Goal: Task Accomplishment & Management: Manage account settings

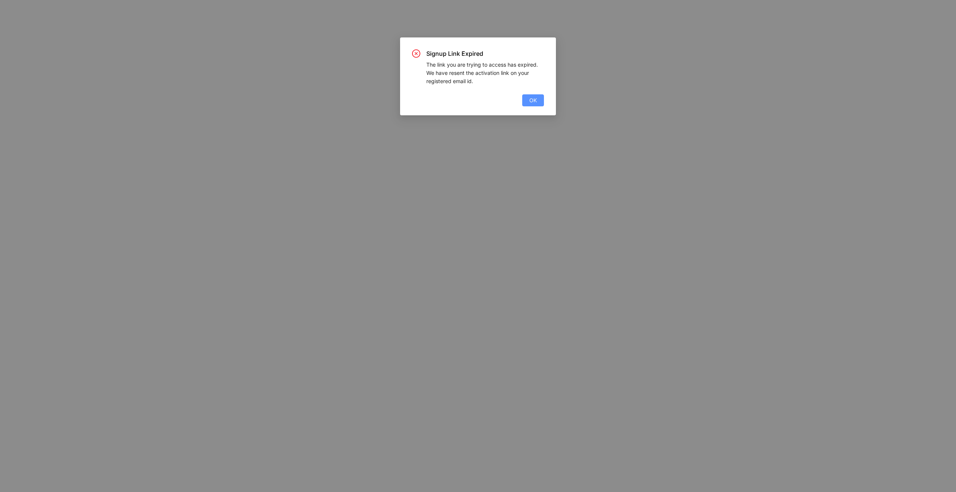
click at [529, 93] on div "Signup Link Expired The link you are trying to access has expired. We have rese…" at bounding box center [478, 77] width 132 height 57
click at [535, 102] on span "OK" at bounding box center [532, 100] width 7 height 8
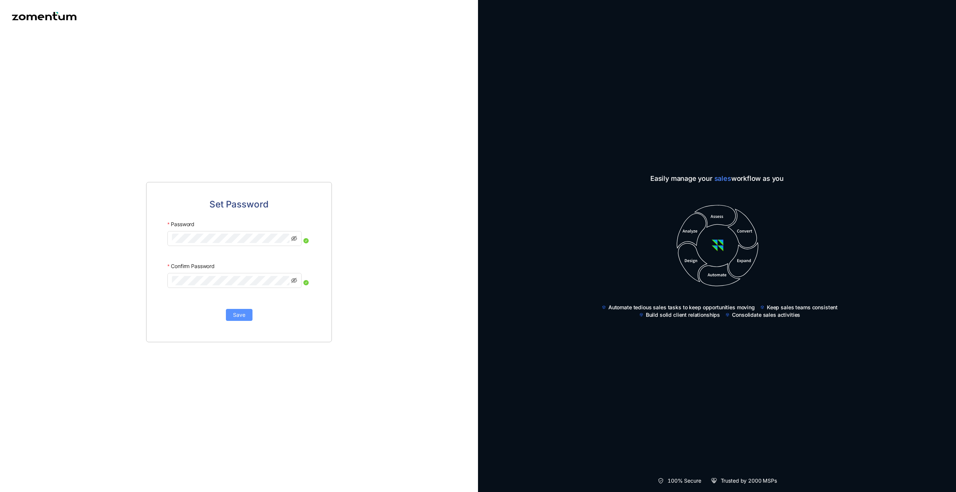
click at [247, 313] on button "Save" at bounding box center [239, 315] width 27 height 12
click at [170, 239] on span at bounding box center [238, 238] width 143 height 15
click button "Save" at bounding box center [239, 315] width 27 height 12
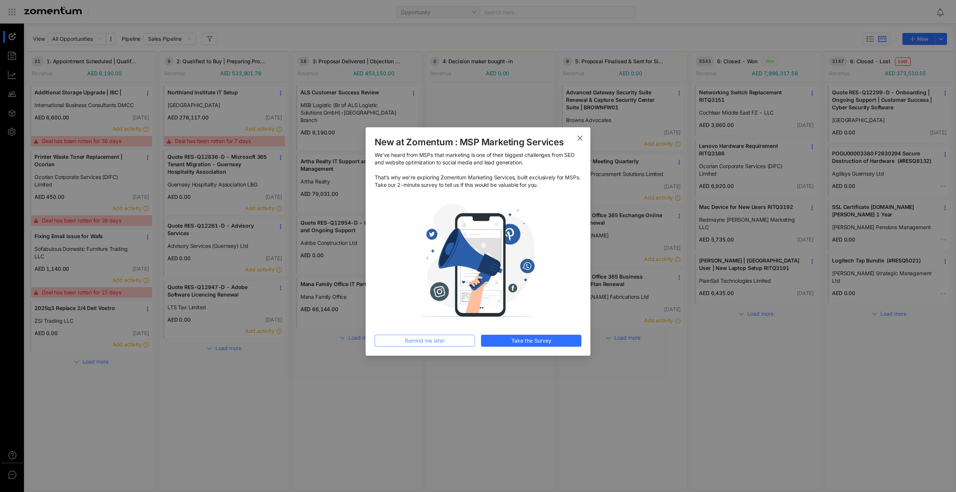
click at [456, 337] on button "Remind me later" at bounding box center [425, 341] width 100 height 12
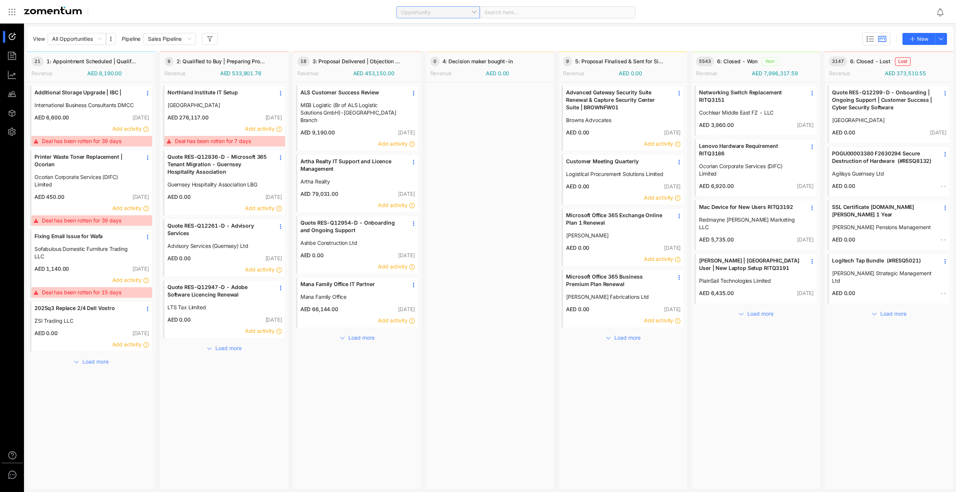
click at [420, 7] on span "Opportunity" at bounding box center [438, 12] width 75 height 11
click at [280, 11] on div "Opportunity Search here..." at bounding box center [514, 12] width 831 height 18
